Goal: Information Seeking & Learning: Check status

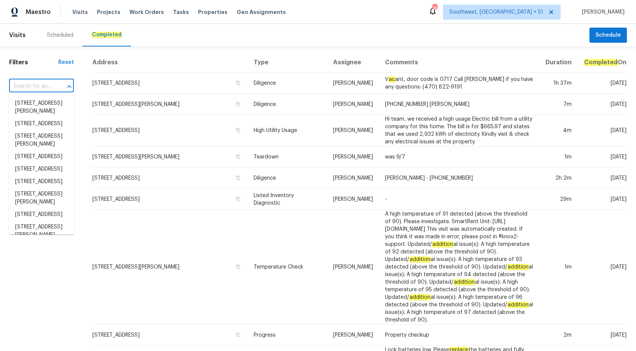
click at [31, 83] on input "text" at bounding box center [31, 87] width 44 height 12
paste input "[STREET_ADDRESS][PERSON_NAME]"
type input "[STREET_ADDRESS][PERSON_NAME]"
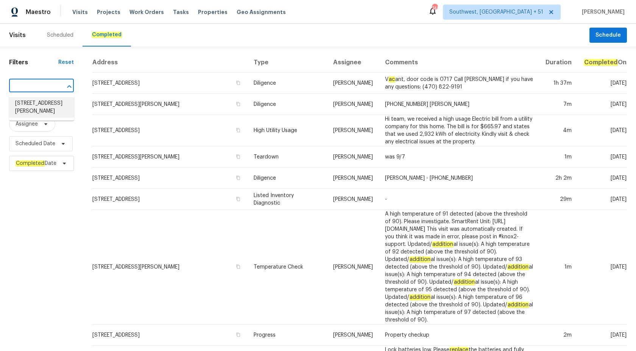
click at [42, 114] on li "[STREET_ADDRESS][PERSON_NAME]" at bounding box center [41, 107] width 65 height 20
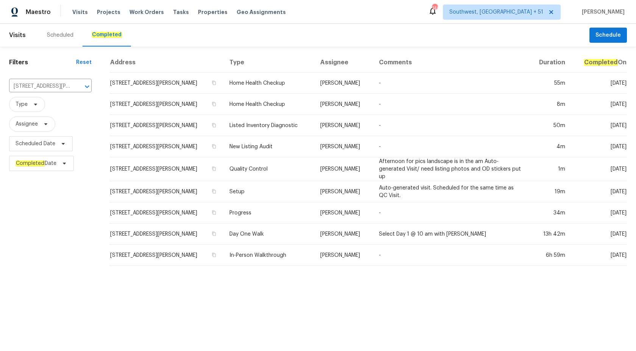
click at [236, 107] on td "Home Health Checkup" at bounding box center [268, 104] width 91 height 21
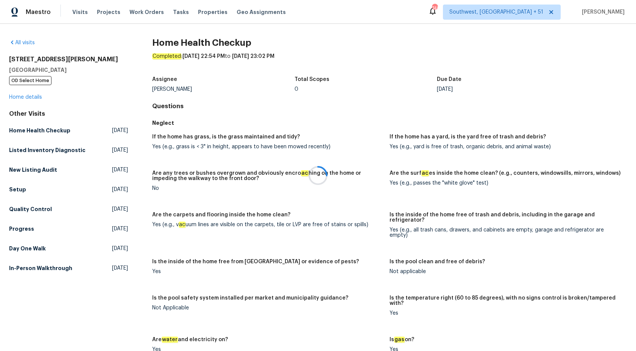
click at [14, 88] on div at bounding box center [318, 175] width 636 height 351
click at [14, 97] on link "Home details" at bounding box center [25, 97] width 33 height 5
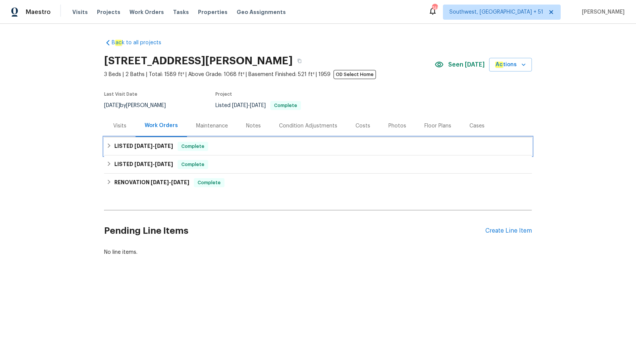
click at [172, 149] on h6 "LISTED 8/22/25 - 8/26/25" at bounding box center [143, 146] width 59 height 9
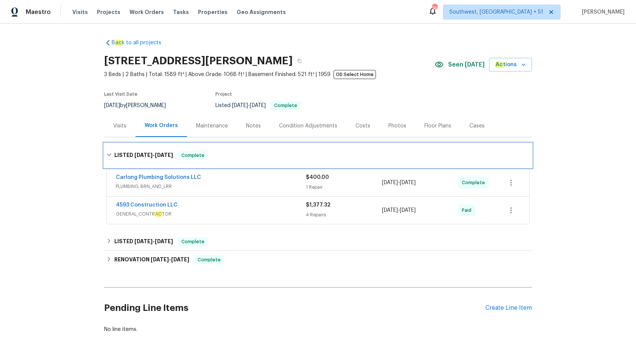
scroll to position [34, 0]
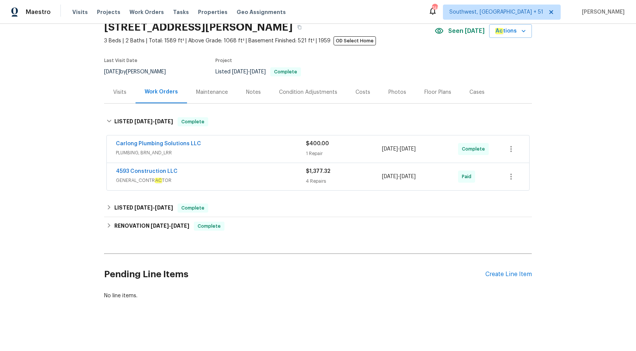
click at [234, 176] on div "4593 Construction LLC" at bounding box center [211, 172] width 190 height 9
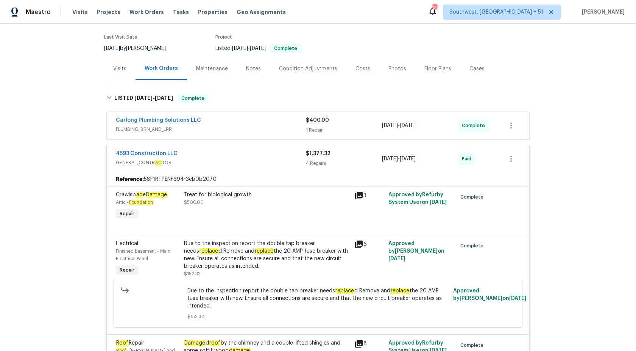
scroll to position [0, 0]
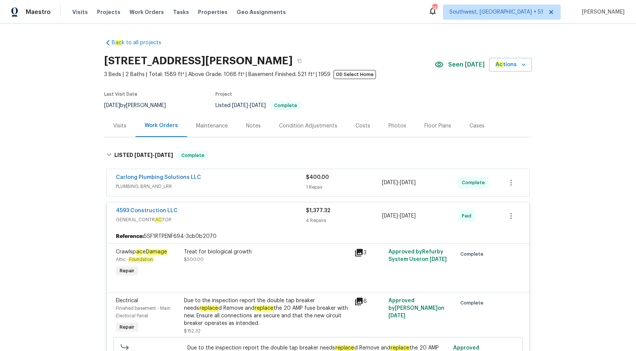
click at [312, 222] on div "4 Repairs" at bounding box center [344, 221] width 76 height 8
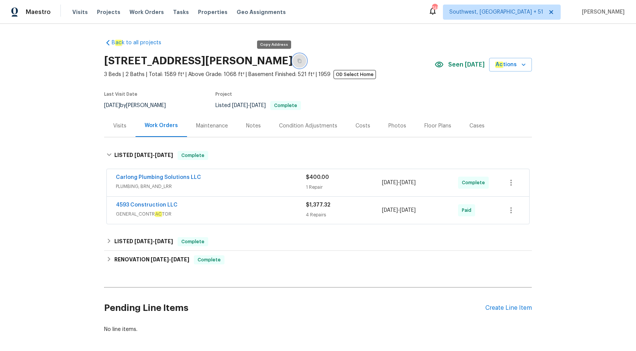
click at [293, 65] on button "button" at bounding box center [300, 61] width 14 height 14
click at [30, 14] on span "Maestro" at bounding box center [38, 12] width 25 height 8
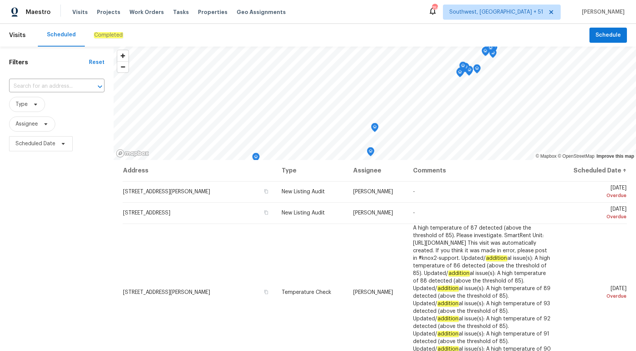
click at [107, 37] on em "Completed" at bounding box center [108, 35] width 29 height 6
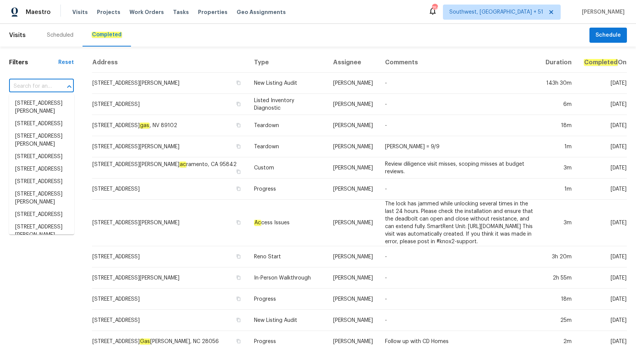
click at [17, 86] on input "text" at bounding box center [31, 87] width 44 height 12
paste input "6617 W Cavedale Dr Phoenix, AZ 85083"
type input "6617 W Cavedale Dr Phoenix, AZ 85083"
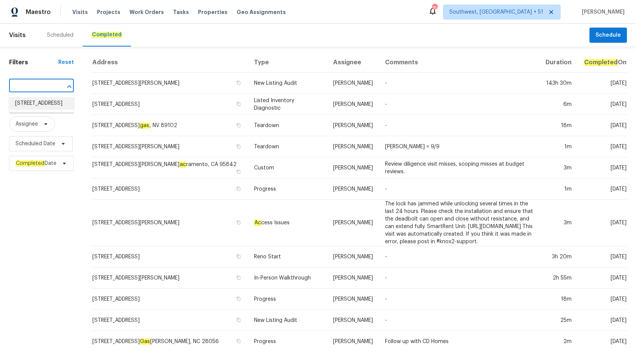
click at [44, 109] on li "6617 W Cavedale Dr, Phoenix, AZ 85083" at bounding box center [41, 103] width 65 height 12
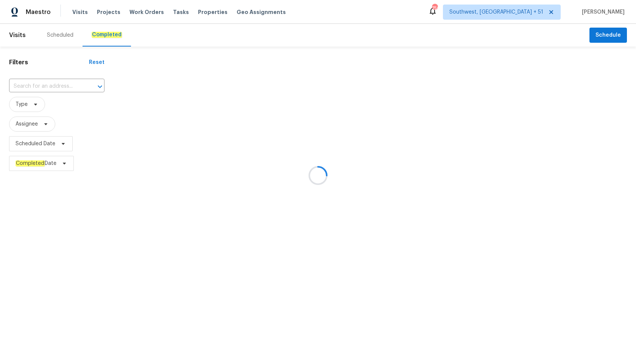
type input "6617 W Cavedale Dr, Phoenix, AZ 85083"
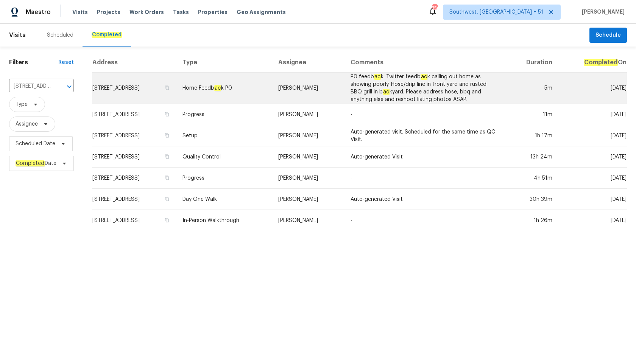
click at [273, 87] on td "Home Feedb ac k P0" at bounding box center [224, 88] width 96 height 31
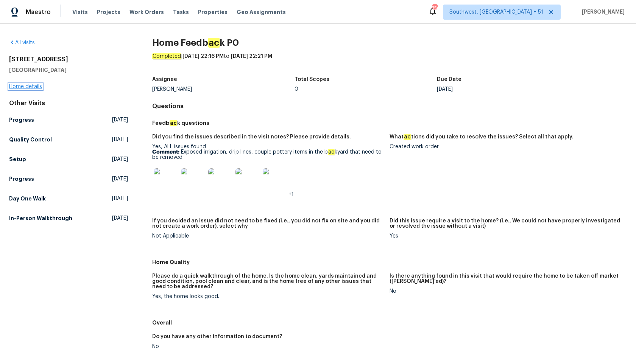
click at [30, 85] on link "Home details" at bounding box center [25, 86] width 33 height 5
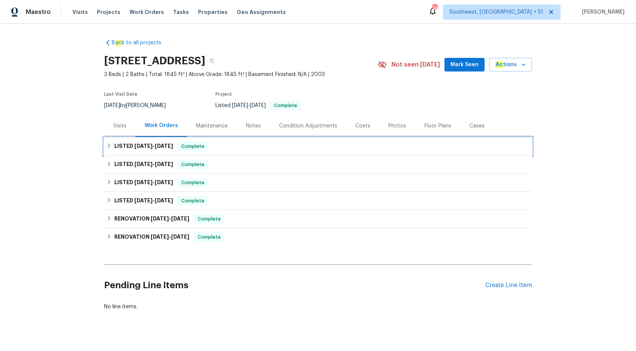
click at [171, 149] on h6 "LISTED 9/8/25 - 9/12/25" at bounding box center [143, 146] width 59 height 9
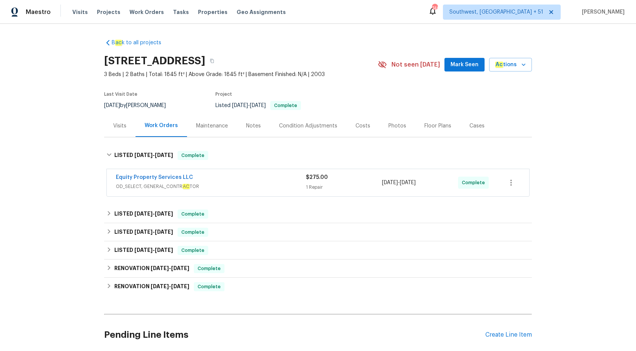
click at [248, 186] on span "OD_SELECT, GENERAL_CONTR AC TOR" at bounding box center [211, 187] width 190 height 8
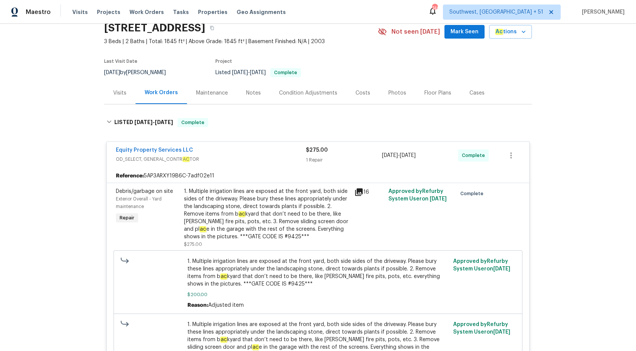
scroll to position [47, 0]
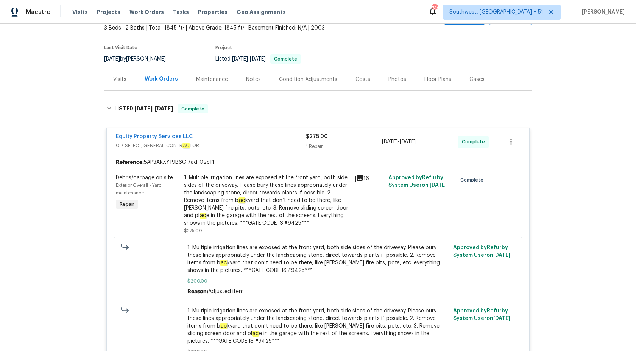
click at [286, 148] on span "OD_SELECT, GENERAL_CONTR AC TOR" at bounding box center [211, 146] width 190 height 8
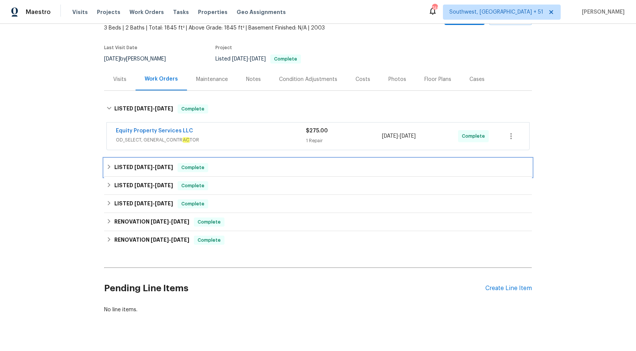
click at [208, 164] on div "LISTED 8/7/25 - 8/22/25 Complete" at bounding box center [317, 167] width 423 height 9
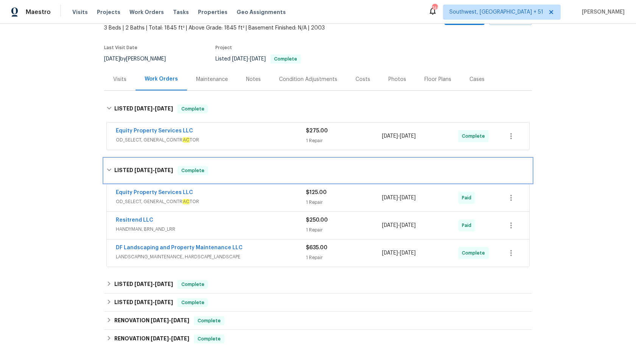
scroll to position [0, 0]
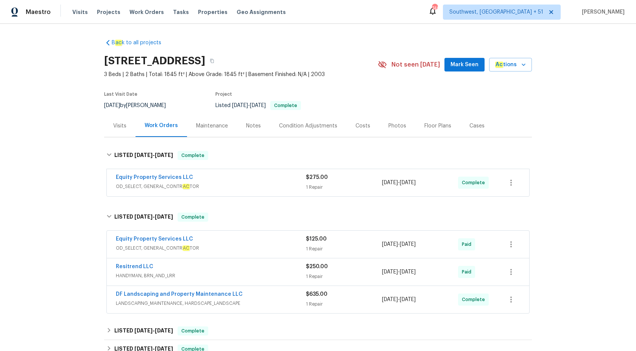
click at [205, 58] on h2 "6617 W Cavedale Dr, Phoenix, AZ 85083" at bounding box center [154, 61] width 101 height 8
click at [214, 59] on icon "button" at bounding box center [212, 61] width 4 height 4
click at [31, 15] on span "Maestro" at bounding box center [38, 12] width 25 height 8
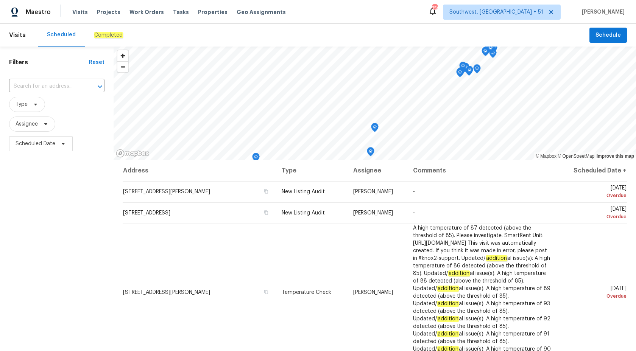
click at [90, 39] on div "Completed" at bounding box center [108, 35] width 47 height 23
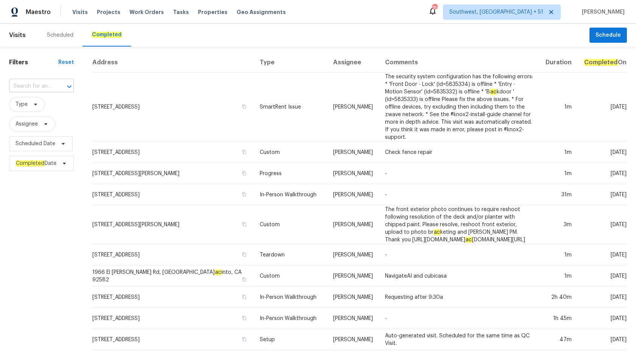
click at [50, 84] on input "text" at bounding box center [31, 87] width 44 height 12
paste input "2238 N Harvest Moon Dr Saratoga Springs, UT 84045"
type input "2238 N Harvest Moon Dr Saratoga Springs, UT 84045"
click at [49, 99] on li "2238 N Harvest Moon Dr, Saratoga Springs, UT 84045" at bounding box center [41, 103] width 65 height 12
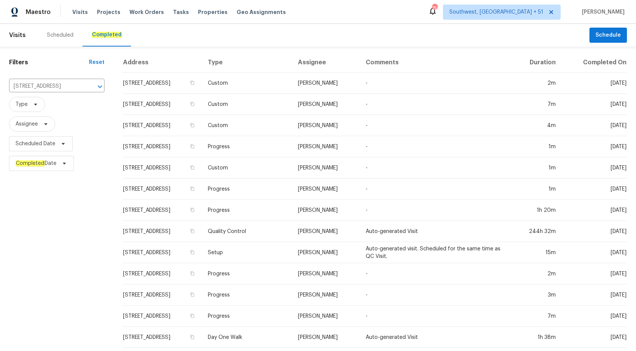
click at [292, 144] on td "Progress" at bounding box center [247, 146] width 90 height 21
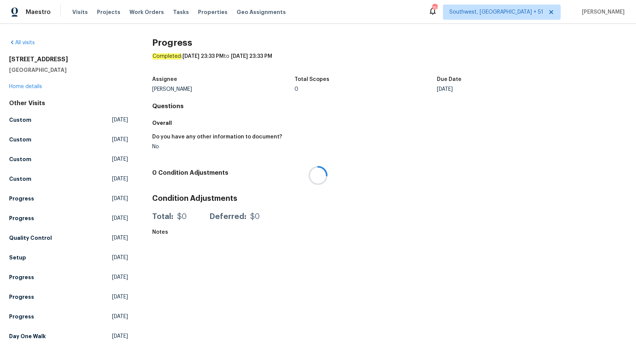
click at [27, 83] on div at bounding box center [318, 175] width 636 height 351
click at [26, 87] on div at bounding box center [318, 175] width 636 height 351
click at [26, 87] on link "Home details" at bounding box center [25, 86] width 33 height 5
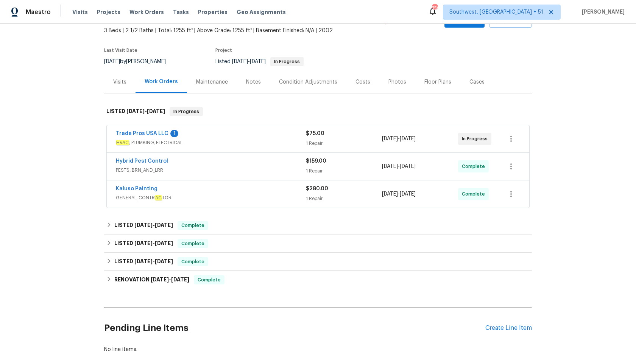
scroll to position [44, 0]
click at [295, 201] on span "GENERAL_CONTR AC TOR" at bounding box center [211, 198] width 190 height 8
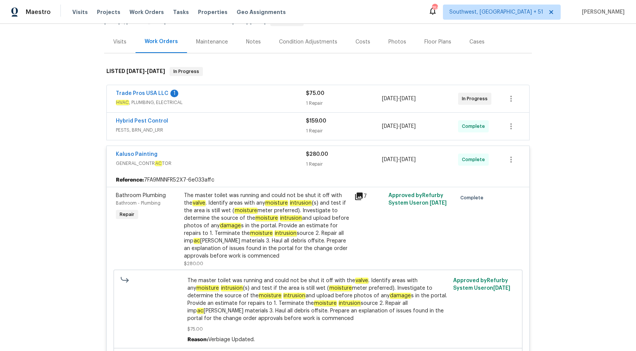
scroll to position [73, 0]
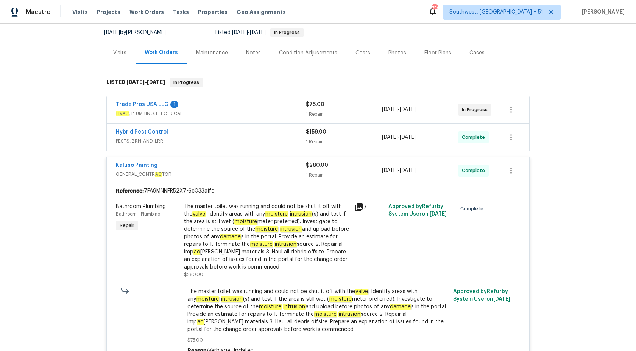
click at [301, 137] on div "Hybrid Pest Control" at bounding box center [211, 132] width 190 height 9
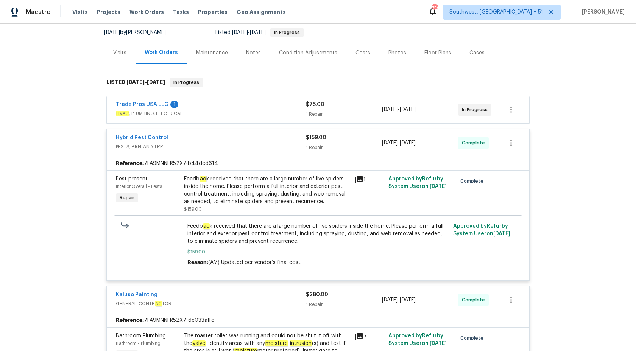
click at [287, 110] on div "Trade Pros USA LLC 1" at bounding box center [211, 105] width 190 height 9
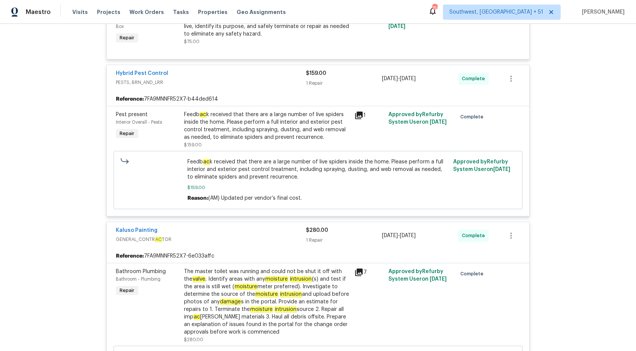
scroll to position [212, 0]
click at [268, 142] on div "Feedb ac k received that there are a large number of live spiders inside the ho…" at bounding box center [267, 127] width 166 height 30
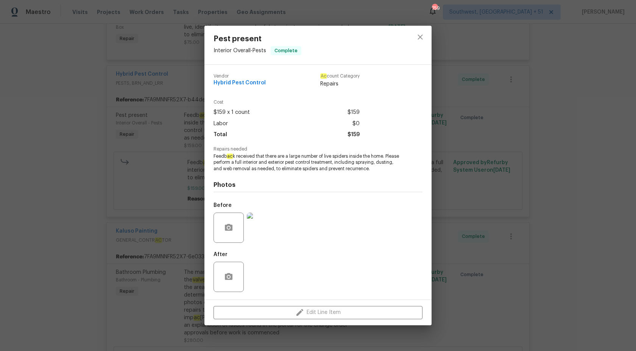
click at [272, 83] on div "Vendor Hybrid Pest Control Ac count Category Repairs" at bounding box center [287, 81] width 146 height 14
copy span "Hybrid Pest Control"
click at [630, 153] on div "Pest present Interior Overall - Pests Complete Vendor Hybrid Pest Control Ac co…" at bounding box center [318, 175] width 636 height 351
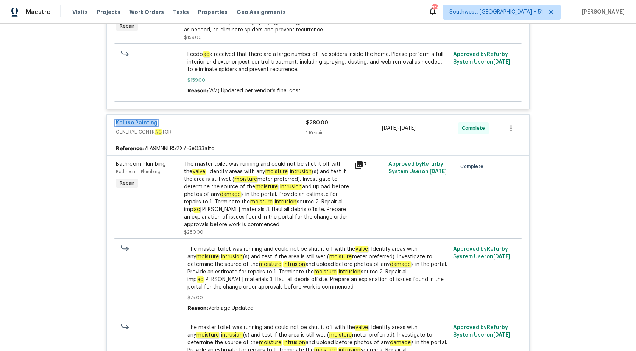
scroll to position [563, 0]
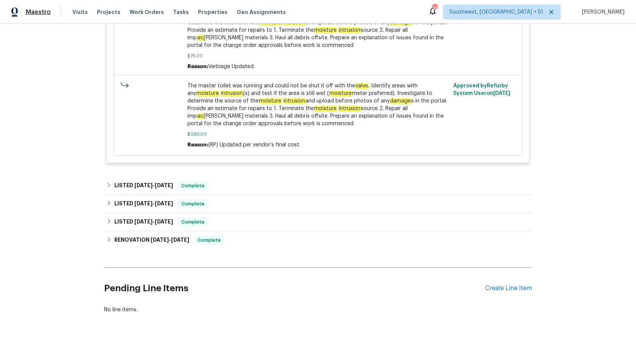
click at [39, 13] on span "Maestro" at bounding box center [38, 12] width 25 height 8
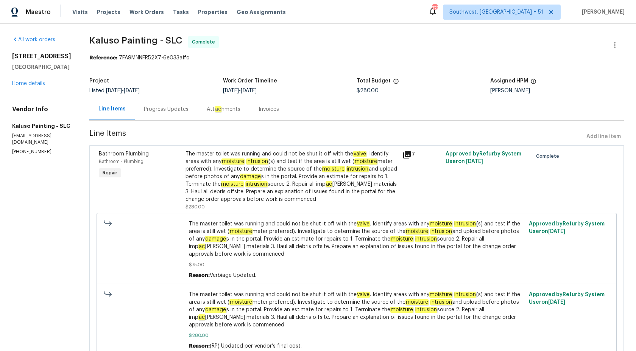
scroll to position [21, 0]
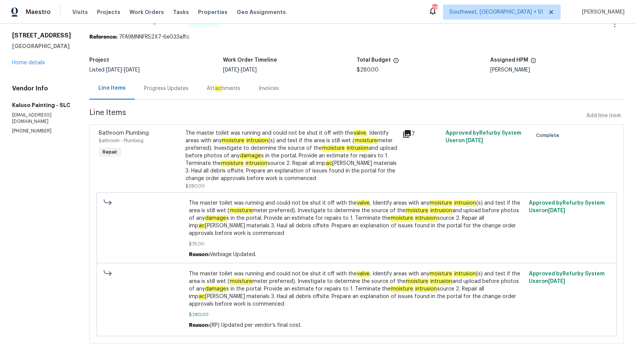
click at [153, 89] on div "Progress Updates" at bounding box center [166, 89] width 45 height 8
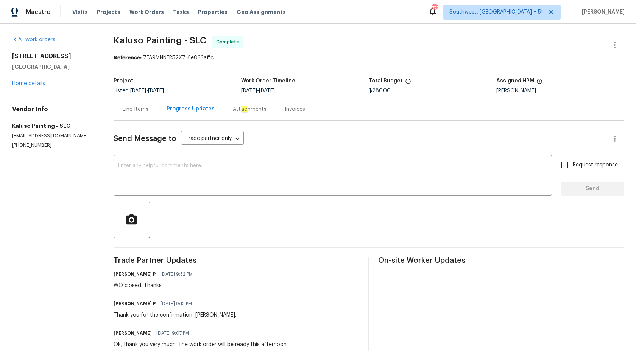
click at [285, 113] on div "Invoices" at bounding box center [295, 110] width 20 height 8
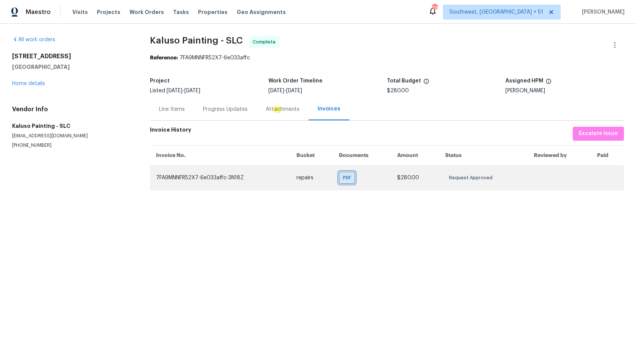
click at [349, 176] on span "PDF" at bounding box center [348, 178] width 11 height 8
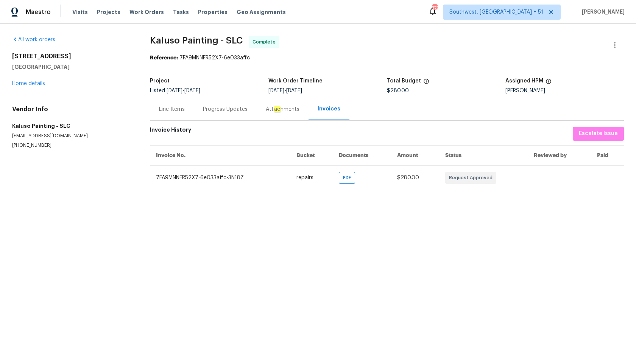
click at [215, 118] on div "Progress Updates" at bounding box center [225, 109] width 63 height 22
